Goal: Connect with others: Share content

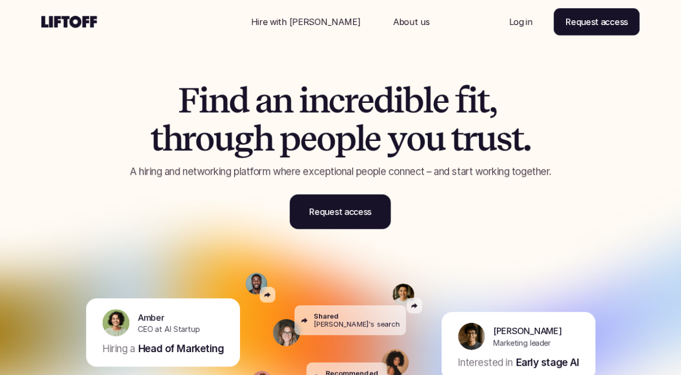
click at [512, 11] on div "Nav Link" at bounding box center [521, 22] width 50 height 26
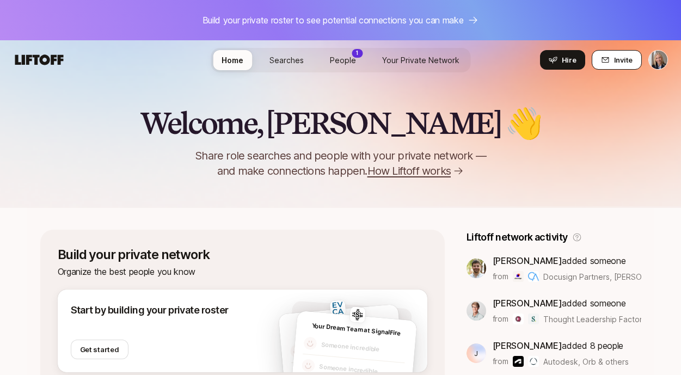
click at [604, 60] on icon at bounding box center [605, 60] width 9 height 9
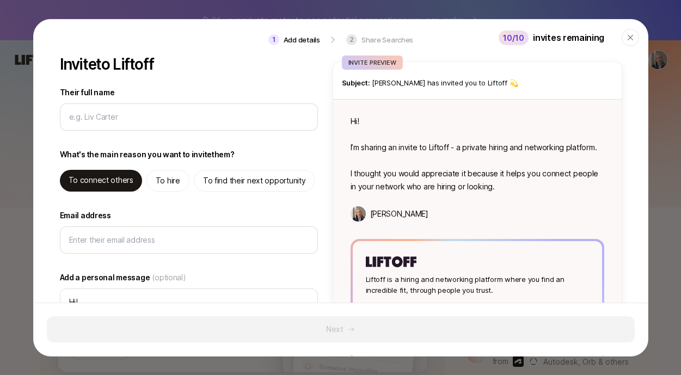
type textarea "x"
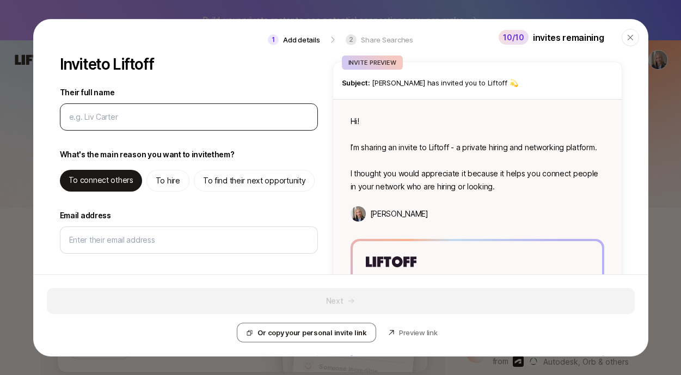
type input "A"
type textarea "x"
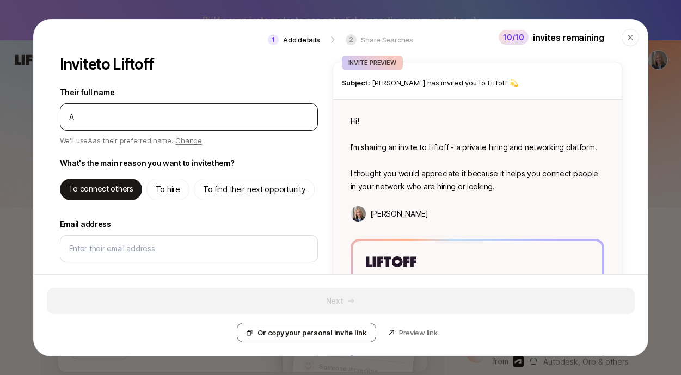
type input "An"
type textarea "x"
type input "Ana"
type textarea "x"
type input "Anag"
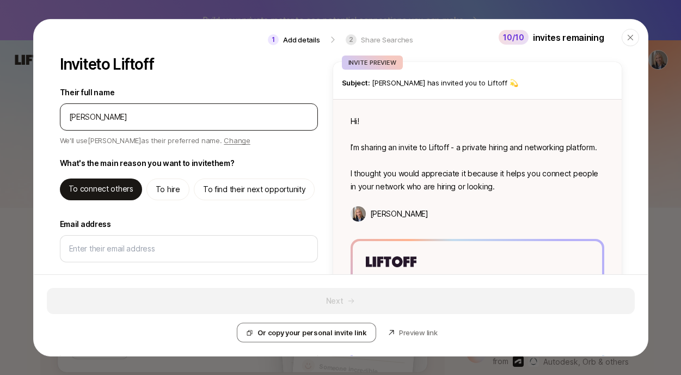
type textarea "x"
type input "Anagh"
type textarea "x"
type input "Anagha"
type textarea "x"
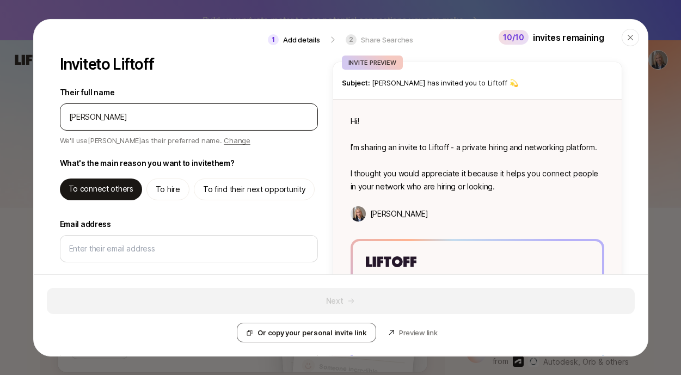
type input "Anagha"
type textarea "x"
type input "Anagha B"
type textarea "x"
type input "Anagha Ba"
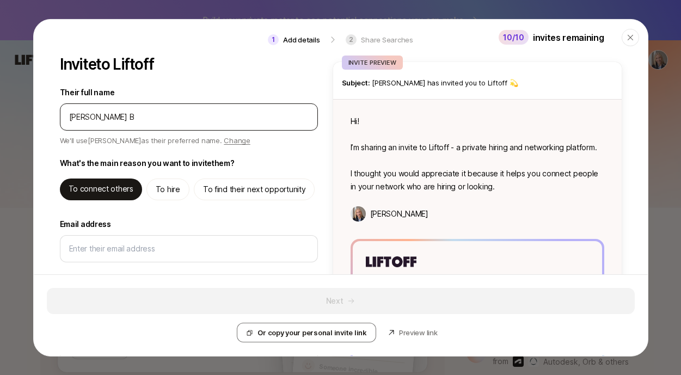
type textarea "x"
type input "Anagha B"
type textarea "x"
type input "Anagha Bh"
type textarea "x"
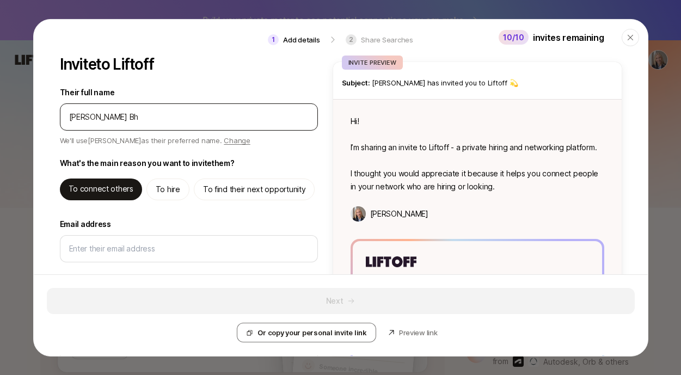
type input "Anagha Bha"
type textarea "x"
type input "Anagha Bhar"
type textarea "x"
type input "Anagha Bhara"
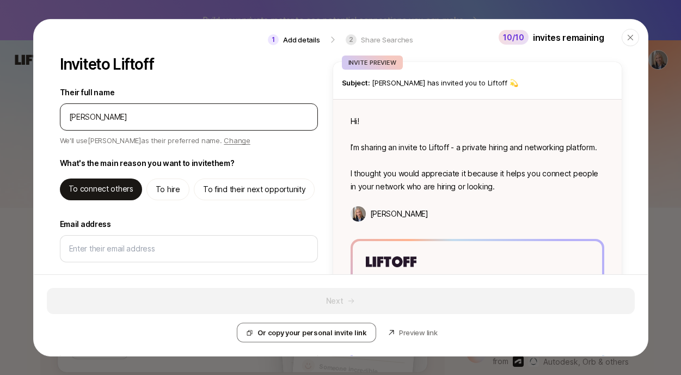
type textarea "x"
type input "Anagha Bharad"
type textarea "x"
type input "Anagha Bharadw"
type textarea "x"
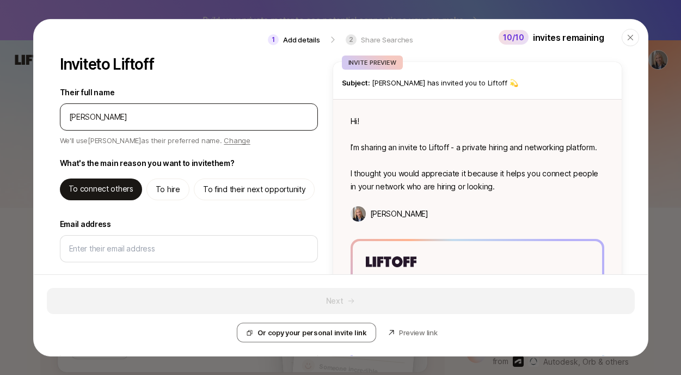
type input "Anagha Bharadwa"
type textarea "x"
type input "Anagha Bharadwaj"
type textarea "x"
type input "Anagha Bharadwaj"
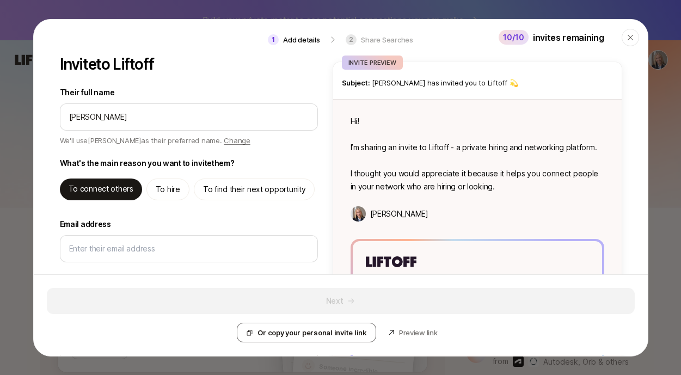
type textarea "Hi Anagha! I’m sharing an invite to Liftoff - a private hiring and networking p…"
type textarea "x"
click at [167, 192] on p "To hire" at bounding box center [168, 189] width 24 height 13
type textarea "Hi Anagha! I’m sharing an invite to Liftoff - you can use it to hire, and find …"
type textarea "x"
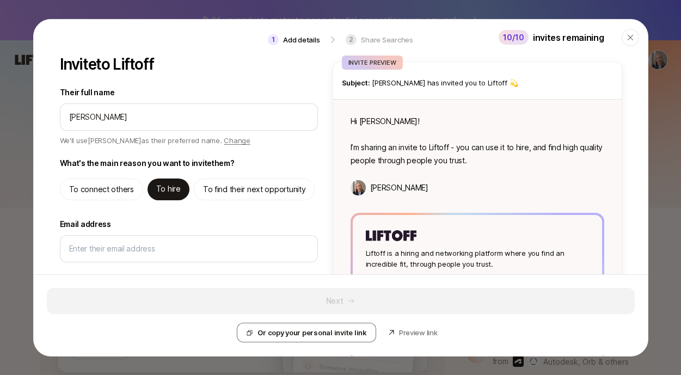
click at [207, 193] on p "To find their next opportunity" at bounding box center [254, 189] width 103 height 13
type textarea "Hi Anagha! I’m sharing an invite to Liftoff - you can use it to find high quali…"
type textarea "x"
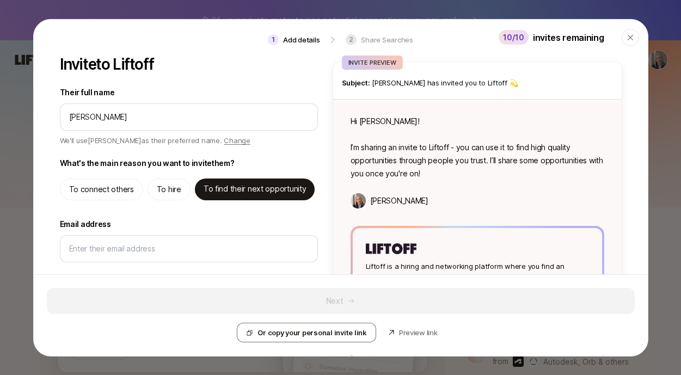
scroll to position [48, 0]
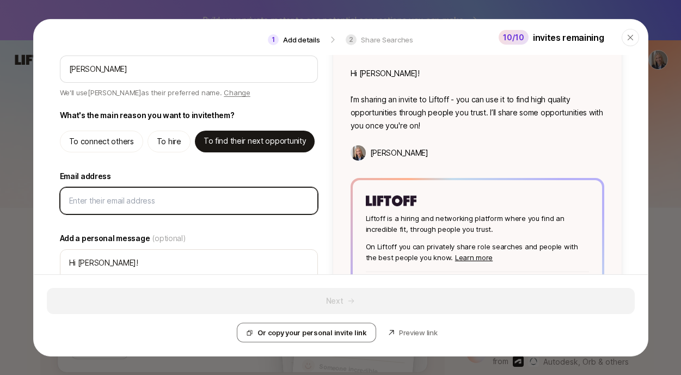
click at [179, 205] on input "Email address" at bounding box center [188, 200] width 239 height 13
click at [220, 197] on input "Email address" at bounding box center [188, 200] width 239 height 13
type input "a"
type textarea "x"
type input "an"
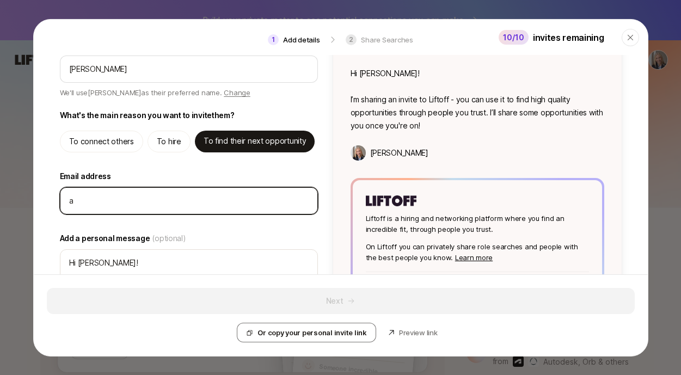
type textarea "x"
type input "ana"
type textarea "x"
type input "anag"
type textarea "x"
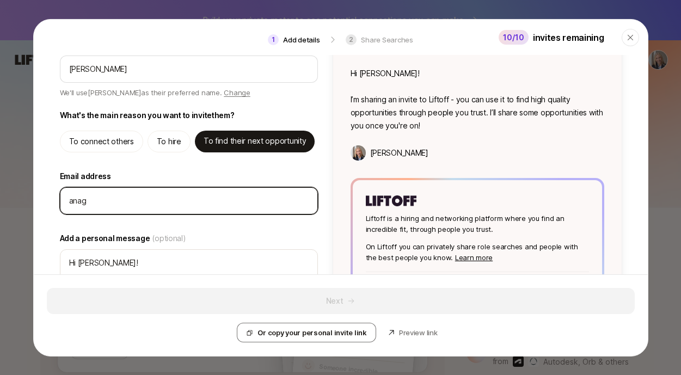
type input "anagh"
type textarea "x"
type input "anagha"
type textarea "x"
type input "anagha."
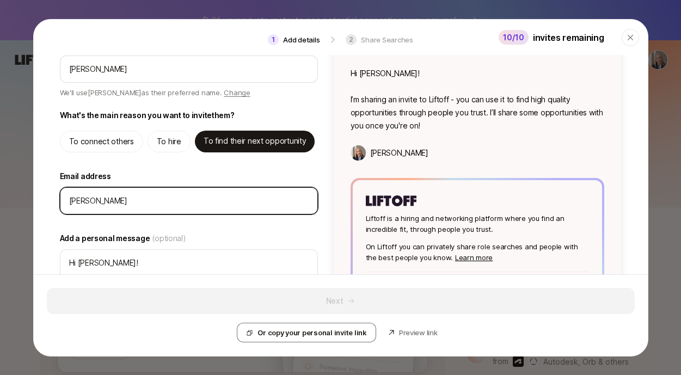
type textarea "x"
type input "anagha.b"
type textarea "x"
type input "anagha.bh"
type textarea "x"
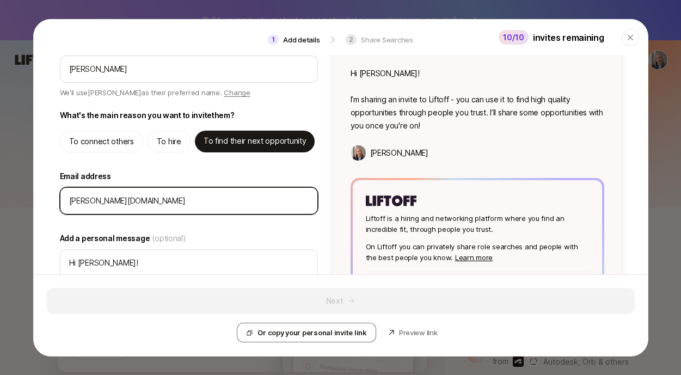
type input "anagha.bha"
type textarea "x"
type input "anagha.bhar"
type textarea "x"
type input "anagha.bhara"
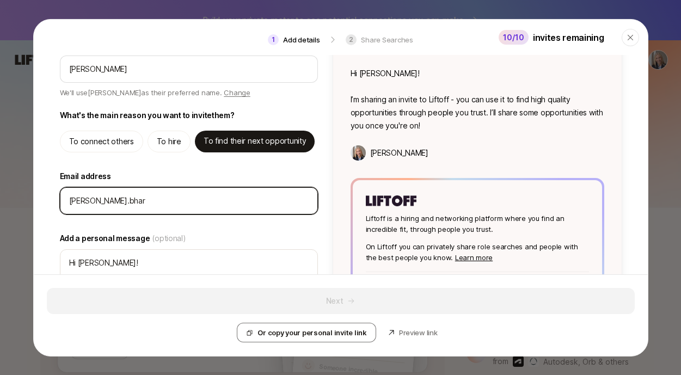
type textarea "x"
type input "anagha.bharad"
type textarea "x"
type input "anagha.bharadw"
type textarea "x"
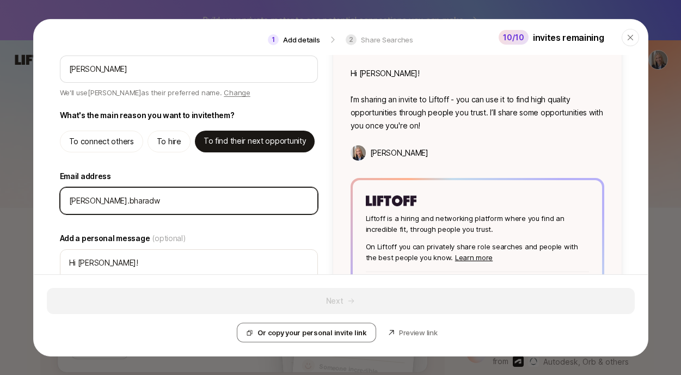
type input "anagha.bharadwa"
type textarea "x"
type input "anagha.bharadwaj"
type textarea "x"
type input "anagha.bharadwaj1"
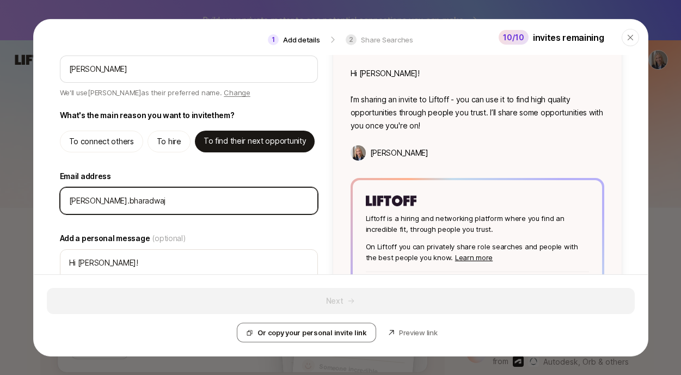
type textarea "x"
type input "anagha.bharadwaj1@"
type textarea "x"
type input "anagha.bharadwaj1@g"
type textarea "x"
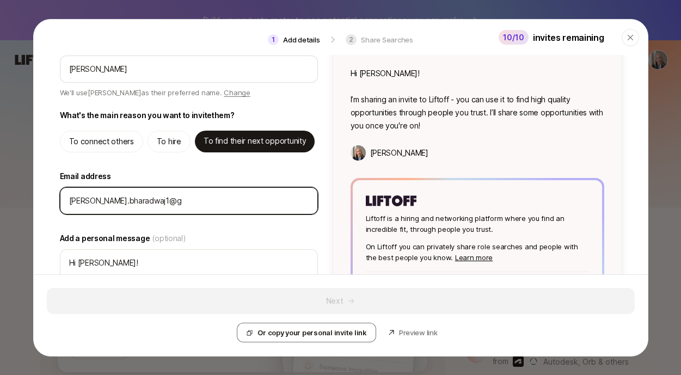
type input "anagha.bharadwaj1@gm"
type textarea "x"
type input "anagha.bharadwaj1@gma"
type textarea "x"
type input "anagha.bharadwaj1@gmai"
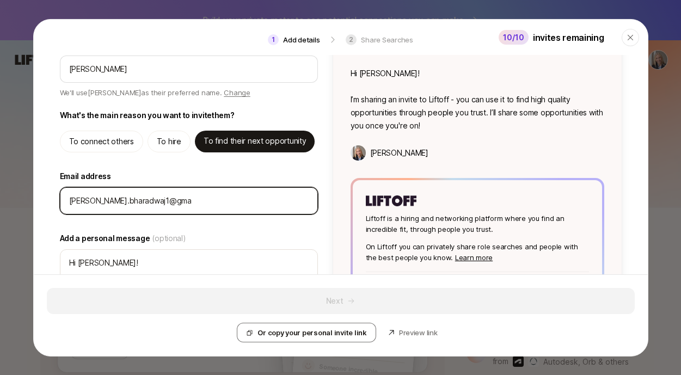
type textarea "x"
type input "anagha.bharadwaj1@gmail"
type textarea "x"
type input "anagha.bharadwaj1@gmail."
type textarea "x"
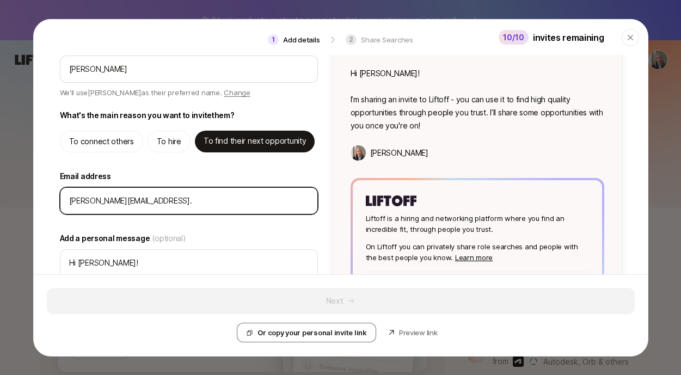
type input "anagha.bharadwaj1@gmail.c"
type textarea "x"
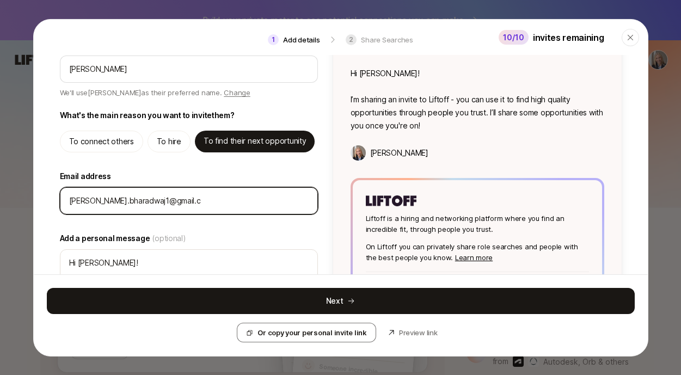
type input "anagha.bharadwaj1@gmail.co"
type textarea "x"
type input "anagha.bharadwaj1@gmail.com"
type textarea "x"
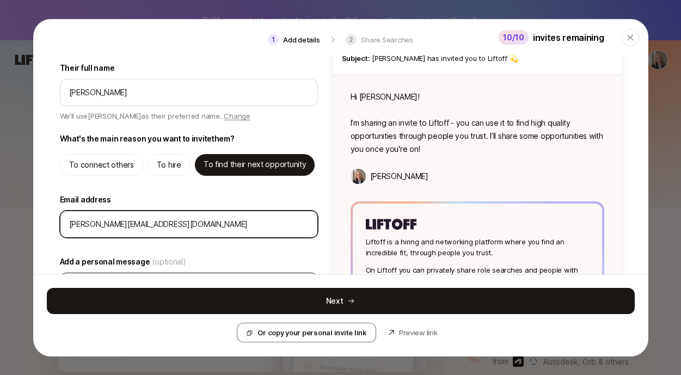
scroll to position [133, 0]
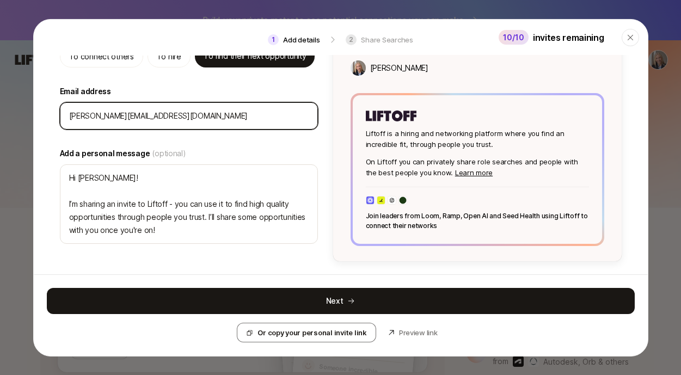
type input "anagha.bharadwaj1@gmail.com"
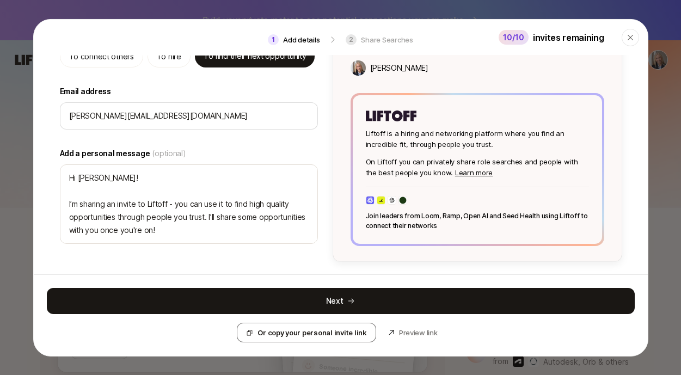
click at [381, 41] on header "1 Add details 2 Share Searches 10 /10 invites remaining Close" at bounding box center [341, 37] width 614 height 36
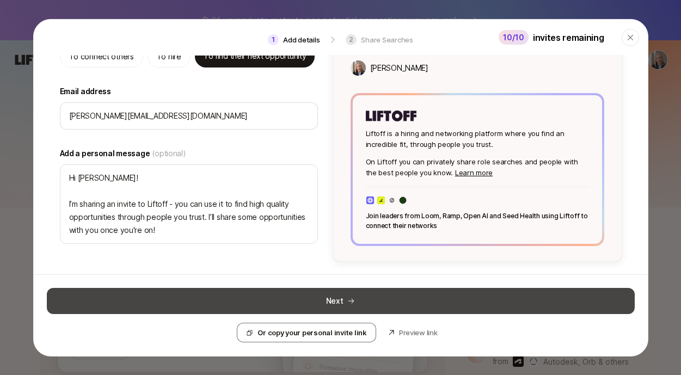
click at [318, 294] on button "Next" at bounding box center [341, 301] width 588 height 26
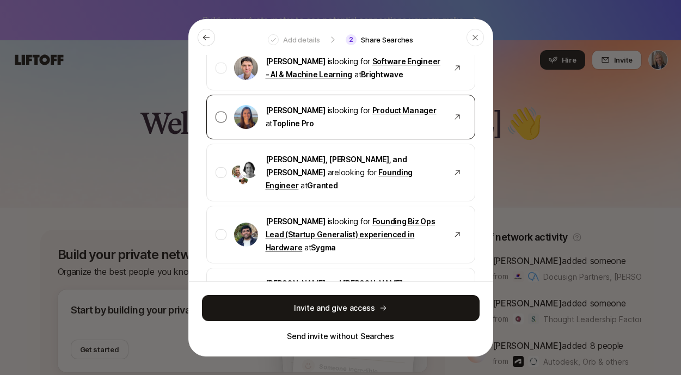
scroll to position [656, 0]
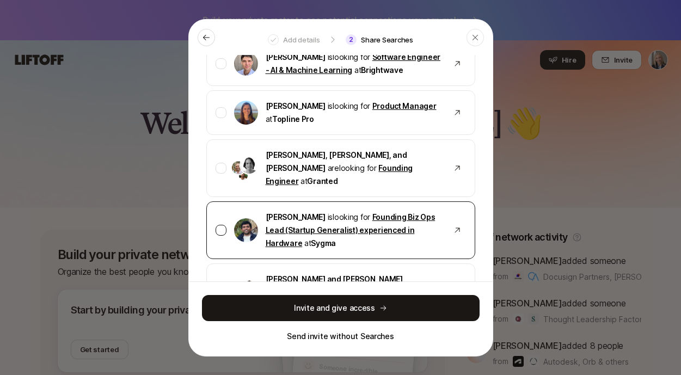
click at [223, 225] on div at bounding box center [221, 230] width 11 height 11
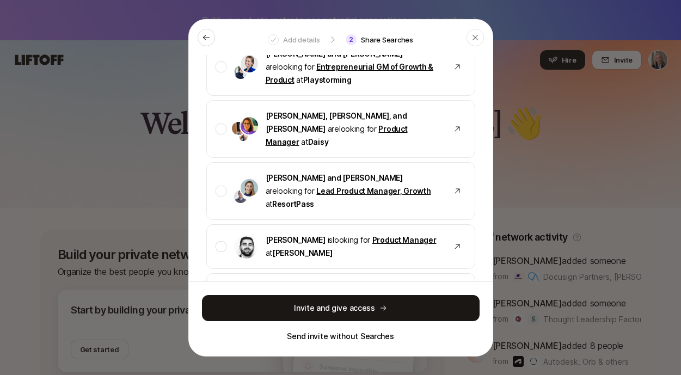
scroll to position [199, 0]
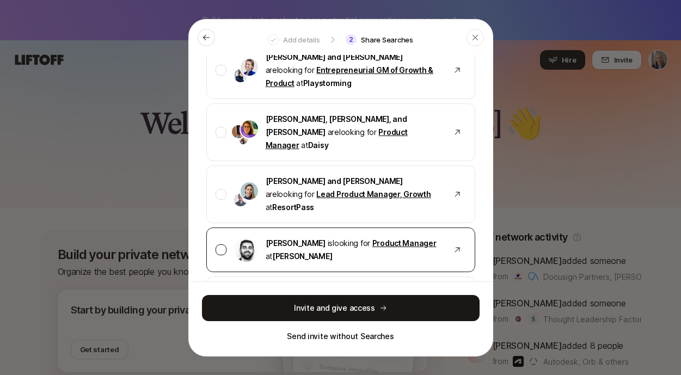
click at [214, 227] on div "Hessam Mostajabi is looking for Product Manager at Fay" at bounding box center [340, 249] width 269 height 45
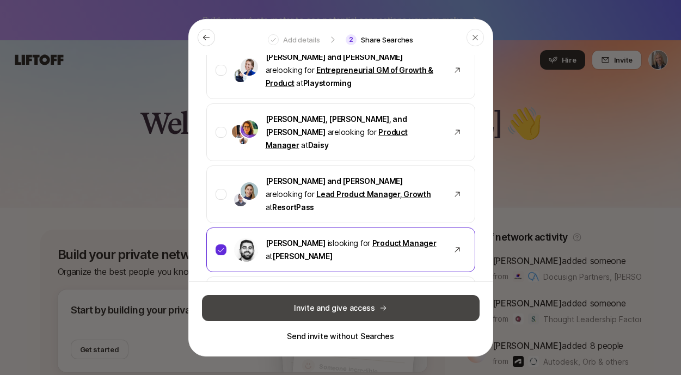
click at [245, 304] on button "Invite and give access" at bounding box center [341, 308] width 278 height 26
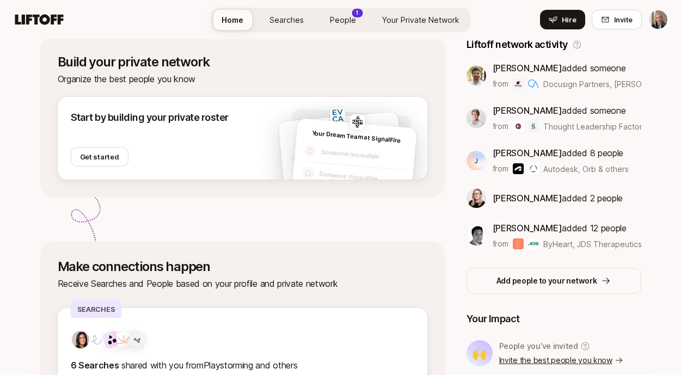
scroll to position [200, 0]
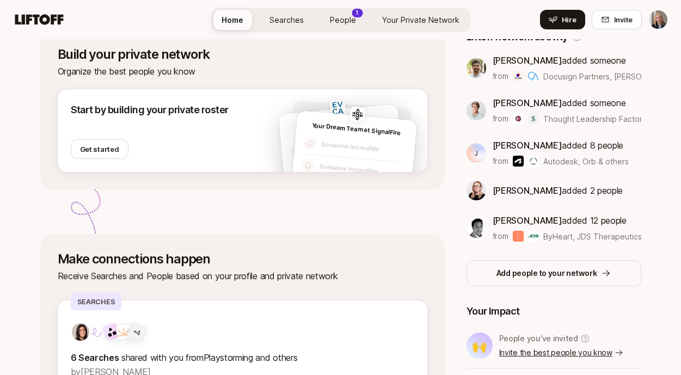
click at [349, 27] on link "People 1" at bounding box center [343, 20] width 44 height 20
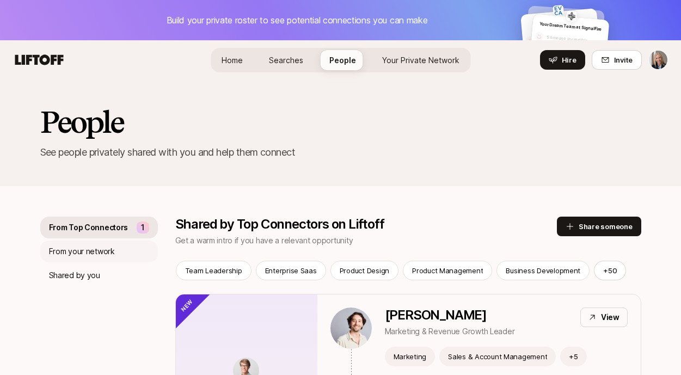
click at [115, 252] on div "From your network" at bounding box center [99, 252] width 118 height 22
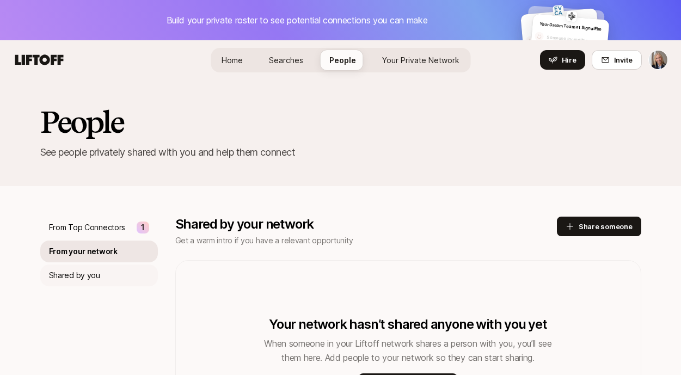
click at [107, 275] on div "Shared by you" at bounding box center [99, 276] width 118 height 22
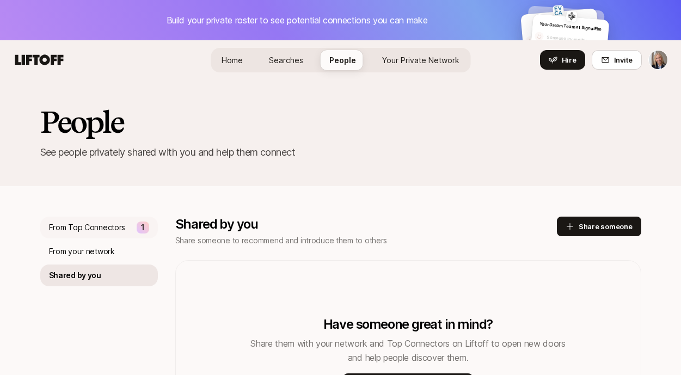
click at [114, 231] on p "From Top Connectors" at bounding box center [87, 227] width 77 height 13
